Goal: Task Accomplishment & Management: Use online tool/utility

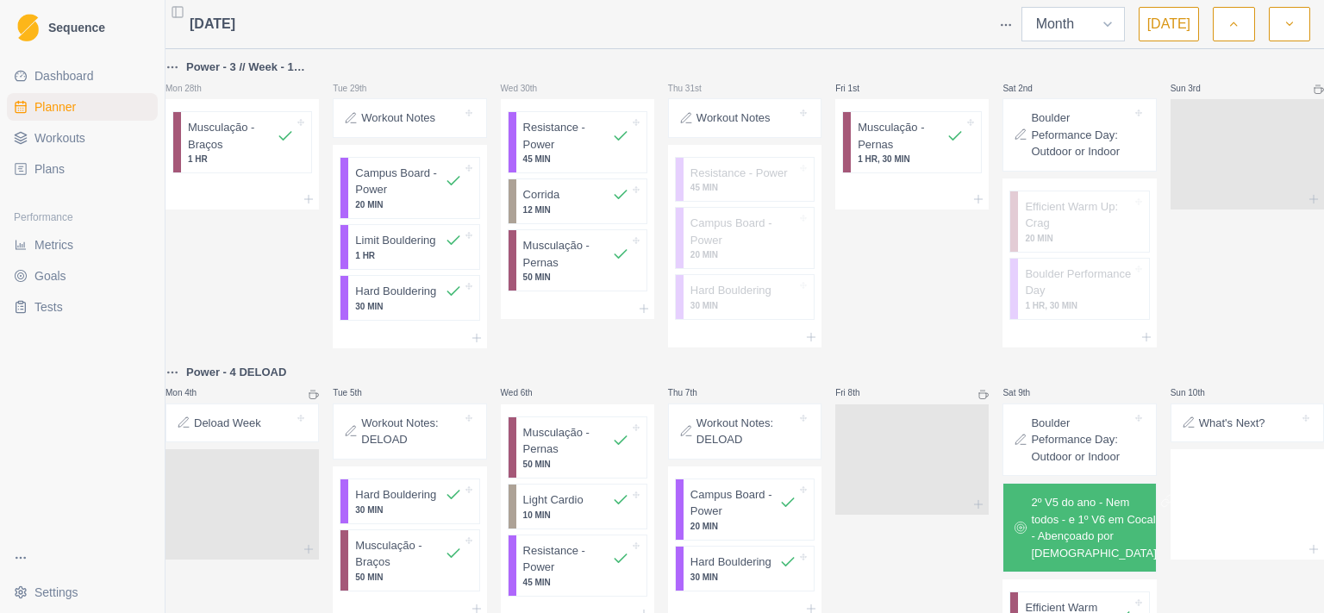
click at [1021, 7] on select "Week Month" at bounding box center [1072, 24] width 103 height 34
select select "week"
click option "Week" at bounding box center [0, 0] width 0 height 0
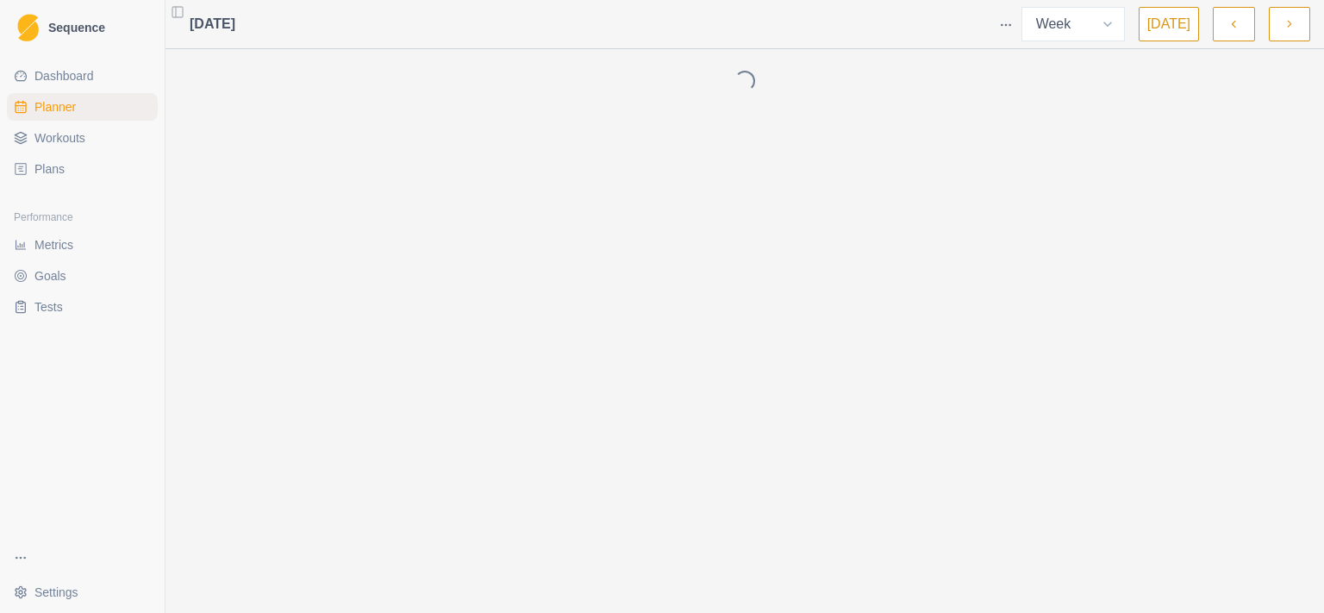
click at [1177, 27] on button "[DATE]" at bounding box center [1168, 24] width 60 height 34
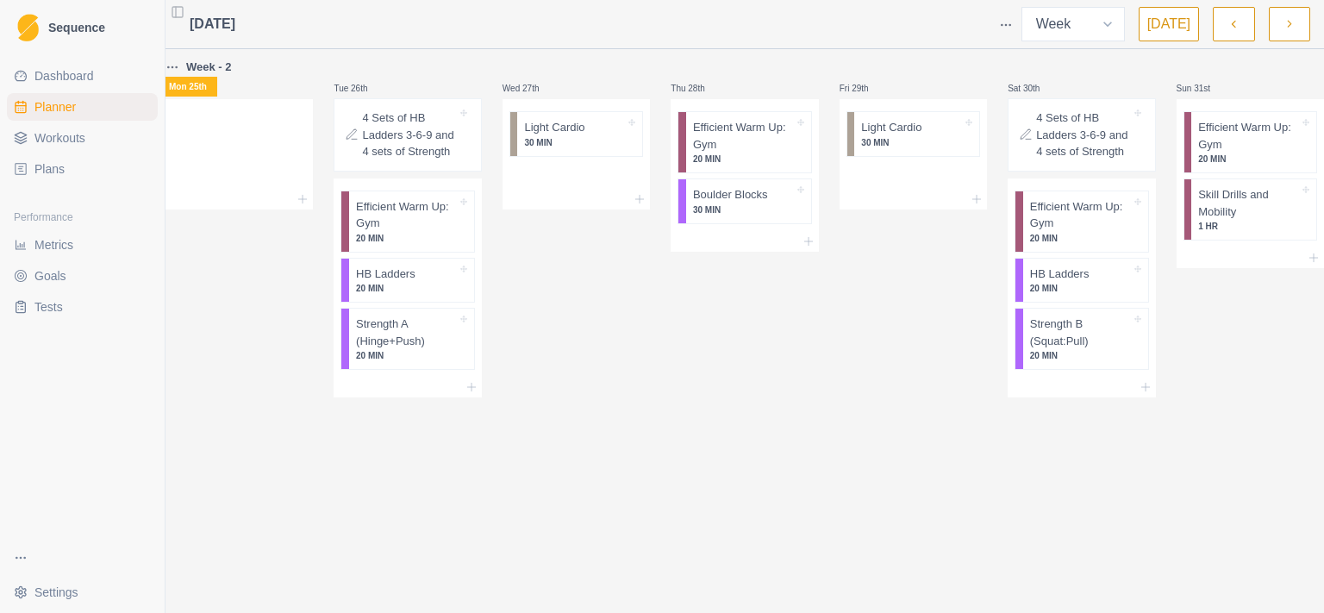
click at [1244, 30] on button "button" at bounding box center [1233, 24] width 41 height 34
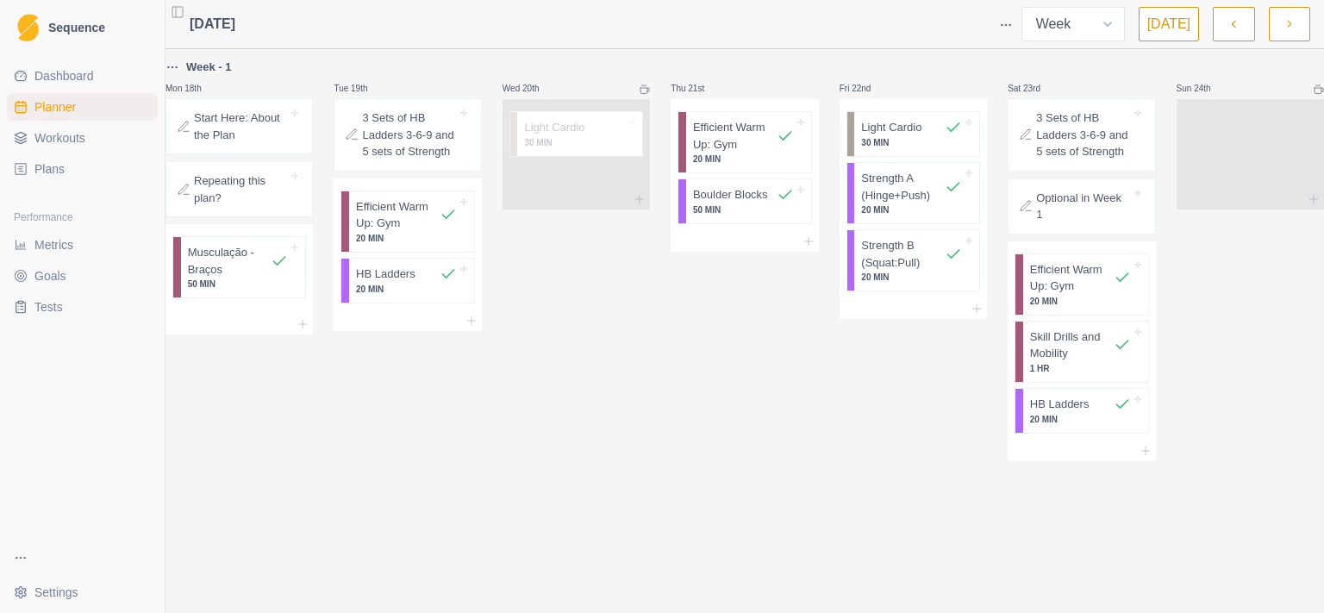
click at [1291, 26] on icon "button" at bounding box center [1289, 24] width 12 height 17
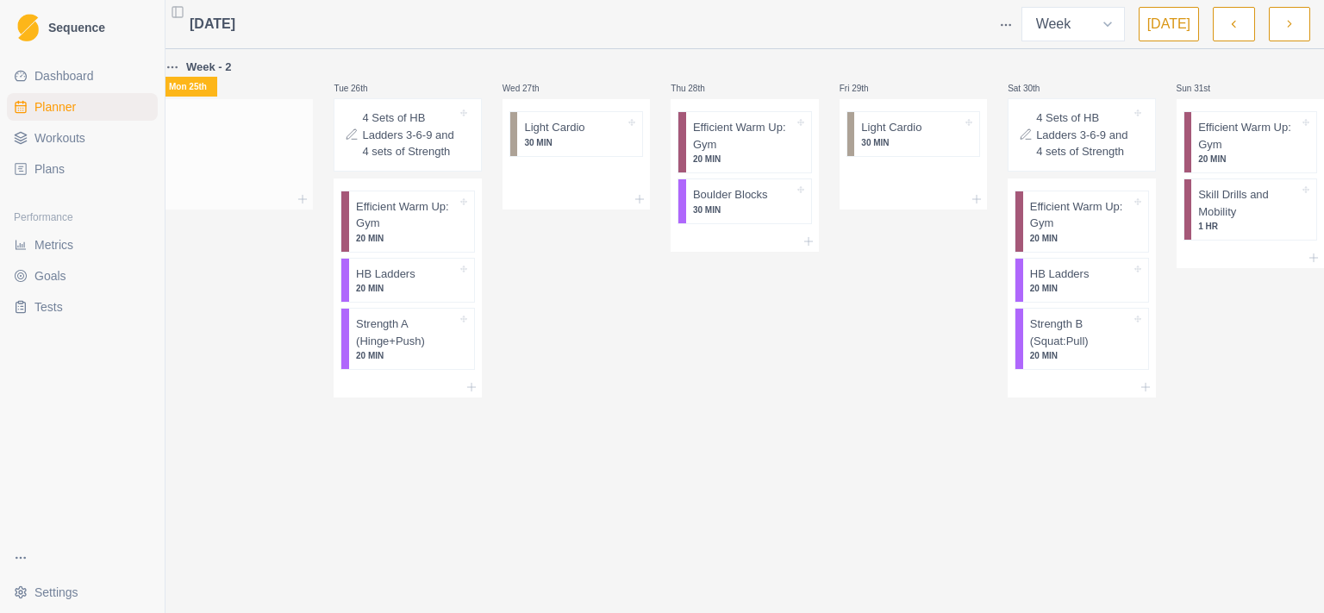
click at [304, 196] on div at bounding box center [238, 199] width 147 height 21
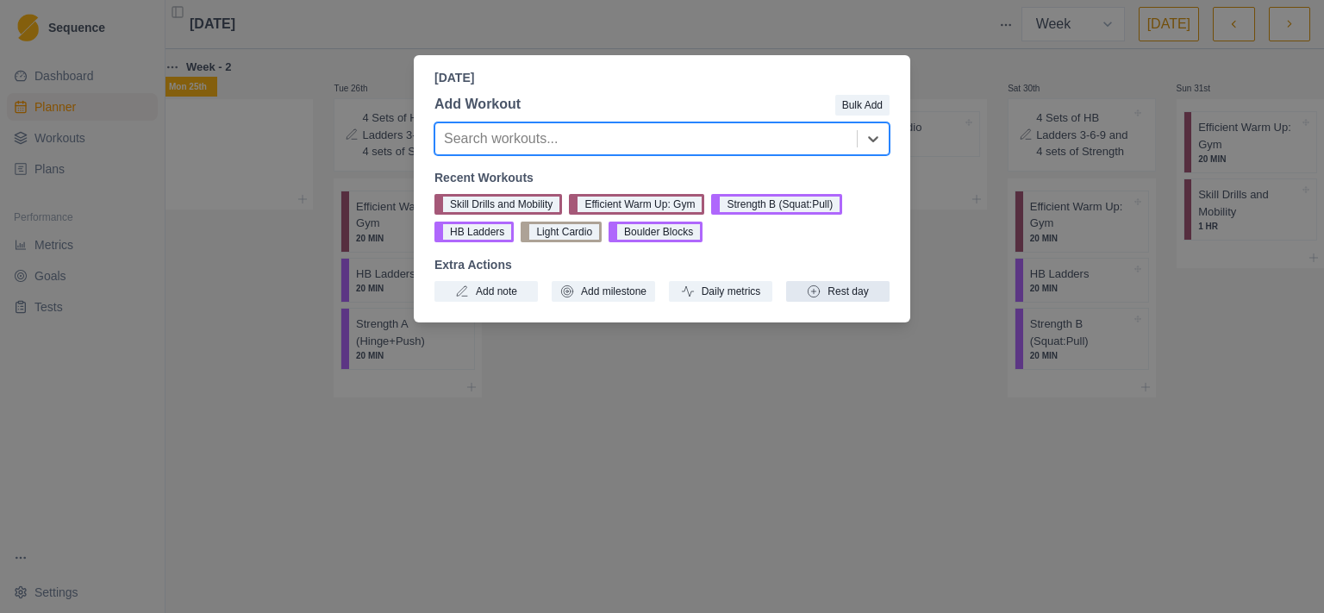
click at [839, 289] on button "Rest day" at bounding box center [837, 291] width 103 height 21
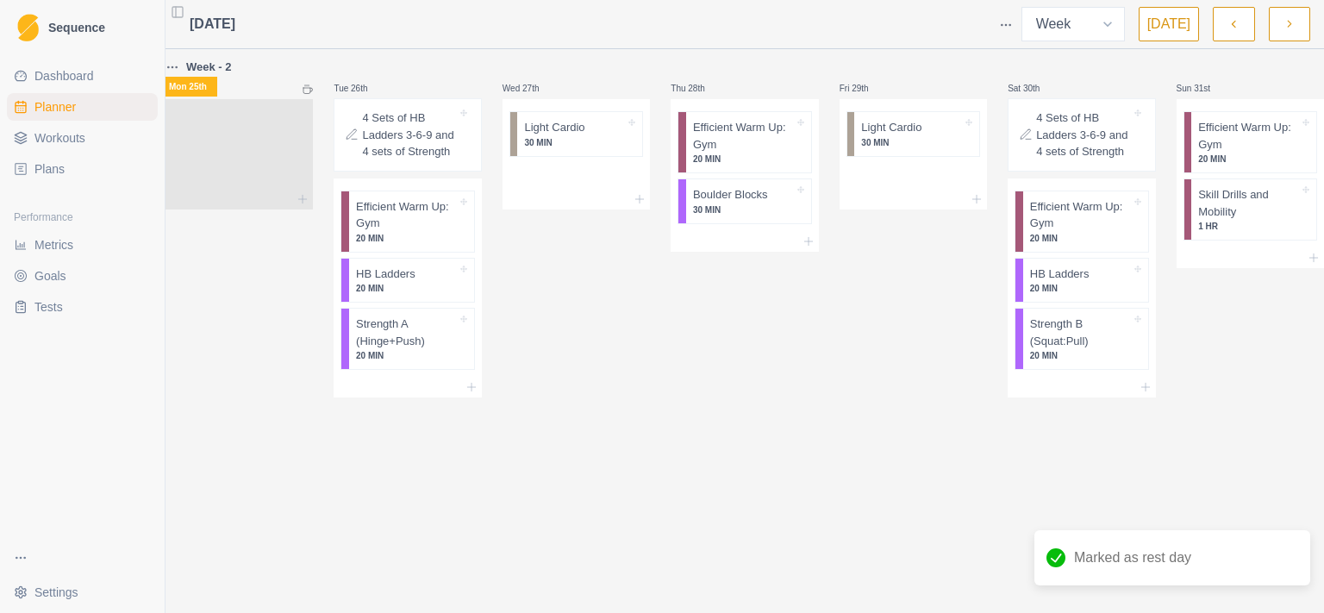
click at [1243, 29] on button "button" at bounding box center [1233, 24] width 41 height 34
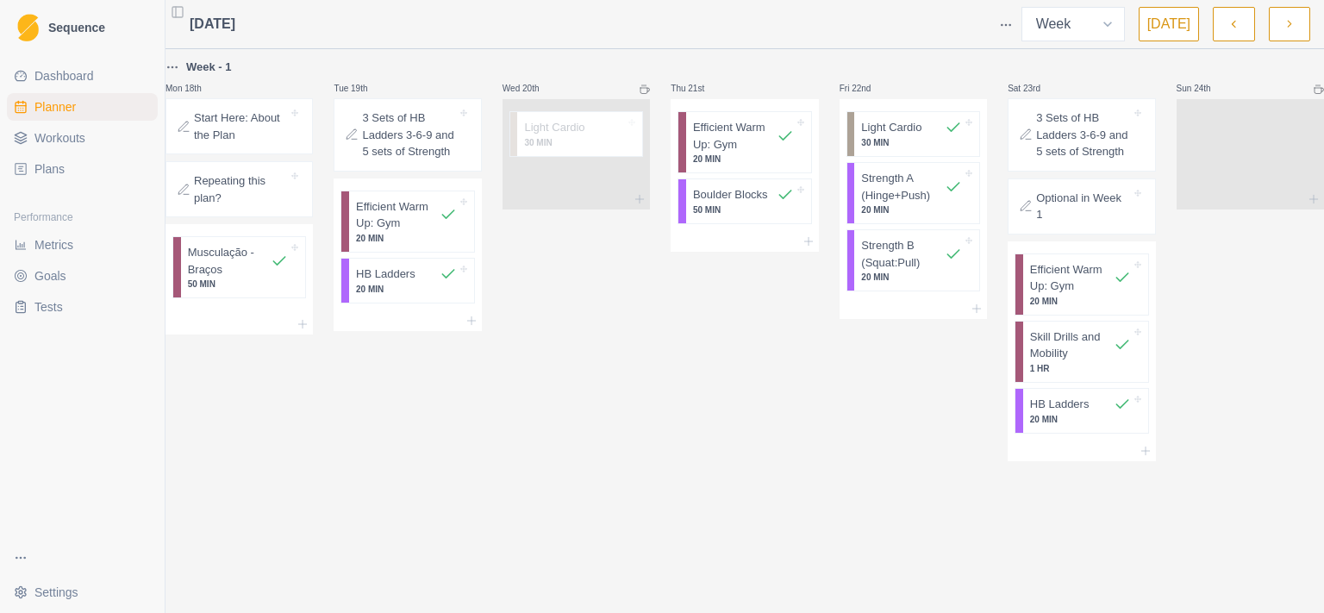
click at [1298, 24] on button "button" at bounding box center [1289, 24] width 41 height 34
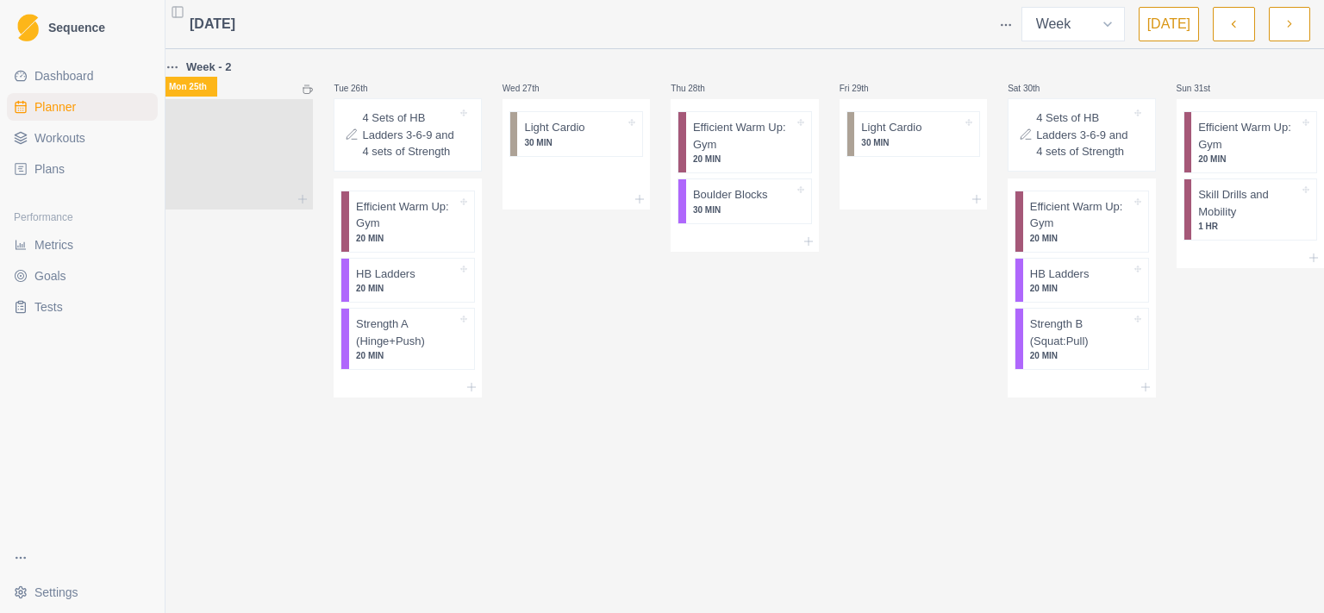
click at [402, 129] on p "4 Sets of HB Ladders 3-6-9 and 4 sets of Strength" at bounding box center [409, 134] width 94 height 51
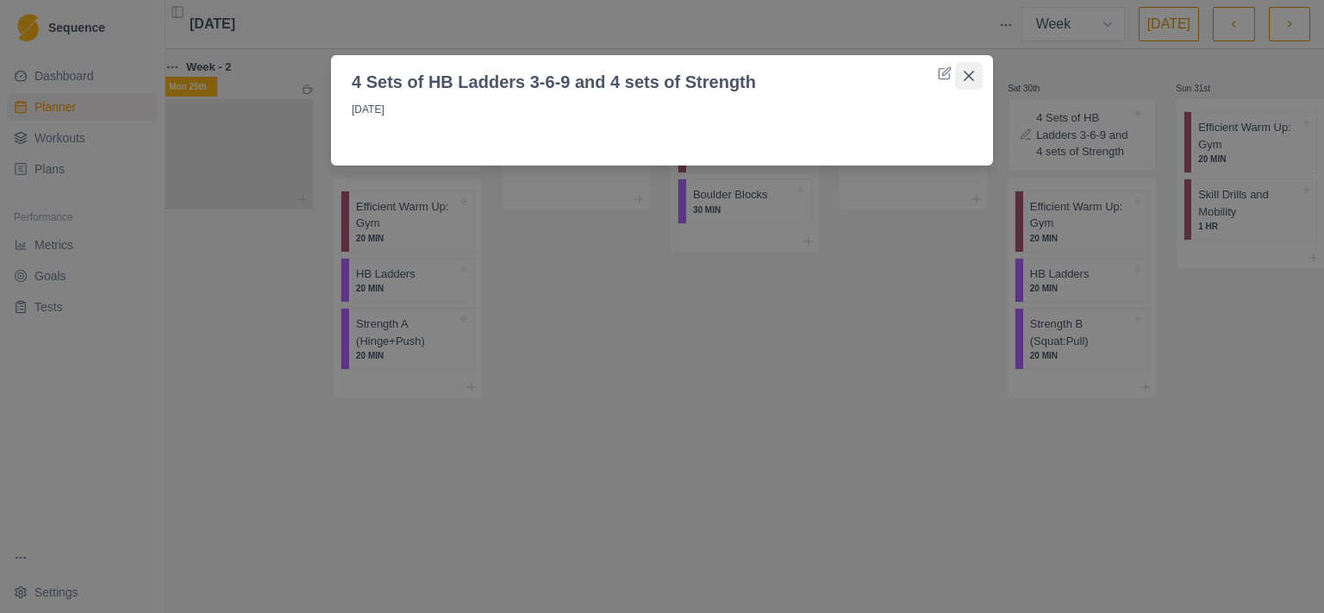
click at [968, 71] on button "Close" at bounding box center [969, 76] width 28 height 28
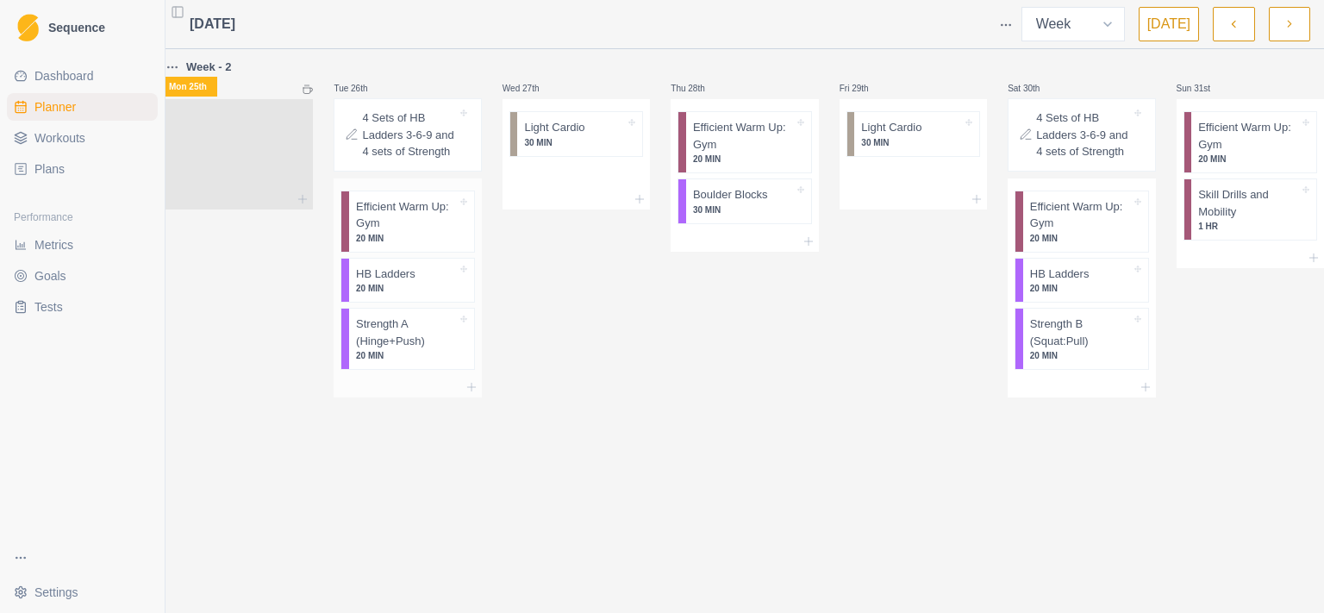
click at [415, 277] on p "HB Ladders" at bounding box center [385, 273] width 59 height 17
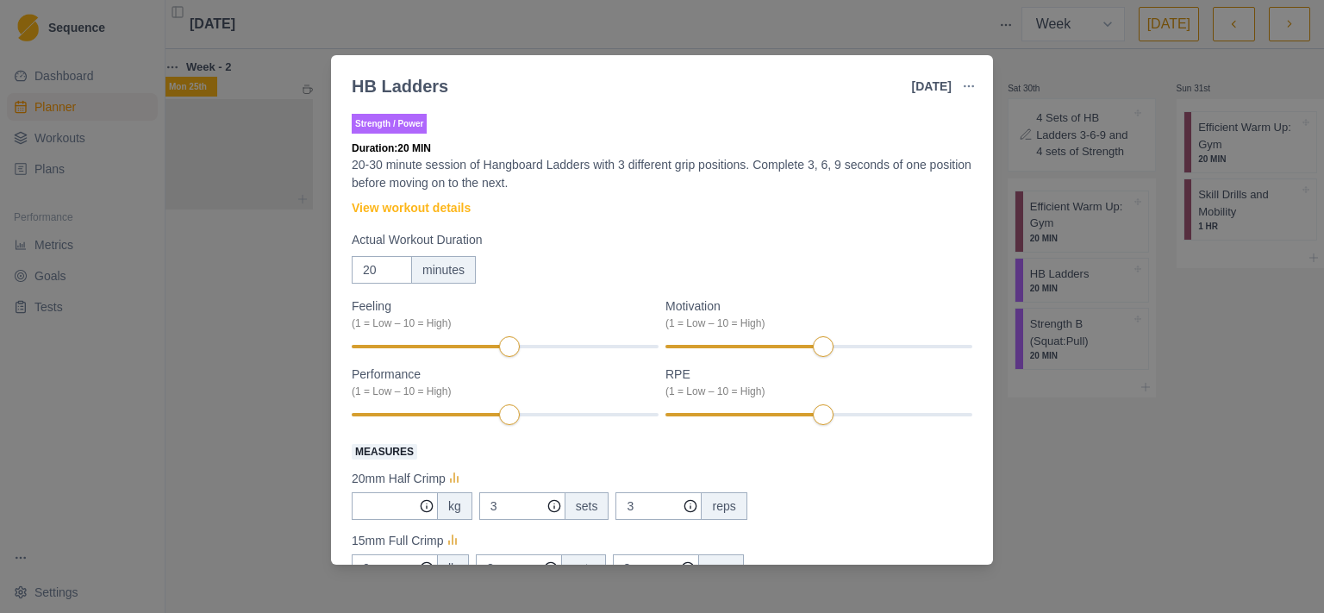
click at [1144, 352] on div "HB Ladders [DATE] Link To Goal View Workout Metrics Edit Original Workout Resch…" at bounding box center [662, 306] width 1324 height 613
